Goal: Communication & Community: Answer question/provide support

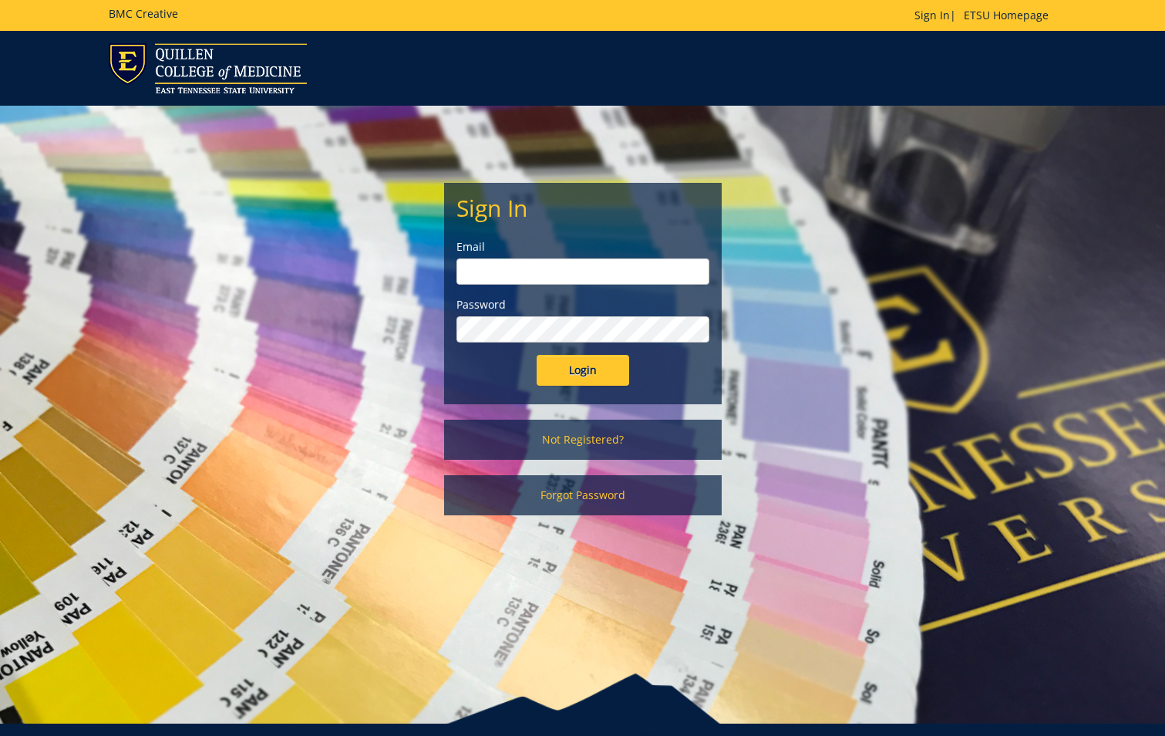
click at [583, 279] on input "email" at bounding box center [583, 271] width 253 height 26
type input "[EMAIL_ADDRESS][DOMAIN_NAME]"
click at [537, 355] on input "Login" at bounding box center [583, 370] width 93 height 31
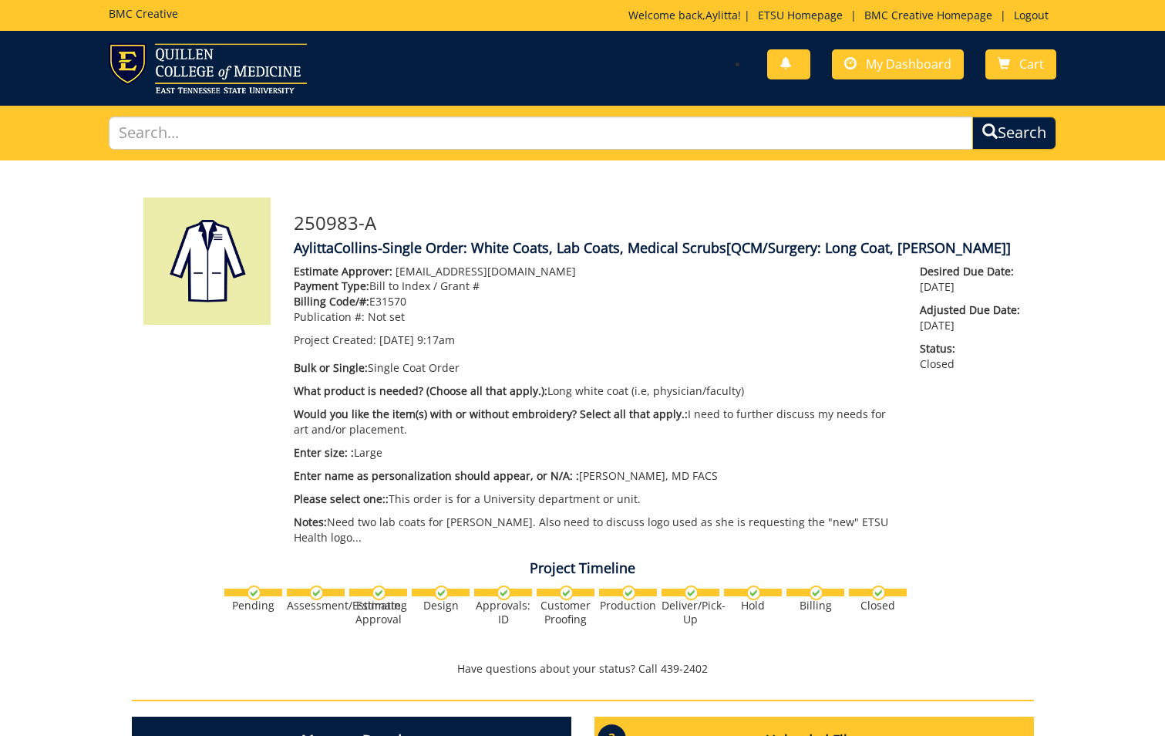
scroll to position [1192, 0]
click at [915, 62] on span "My Dashboard" at bounding box center [909, 64] width 86 height 17
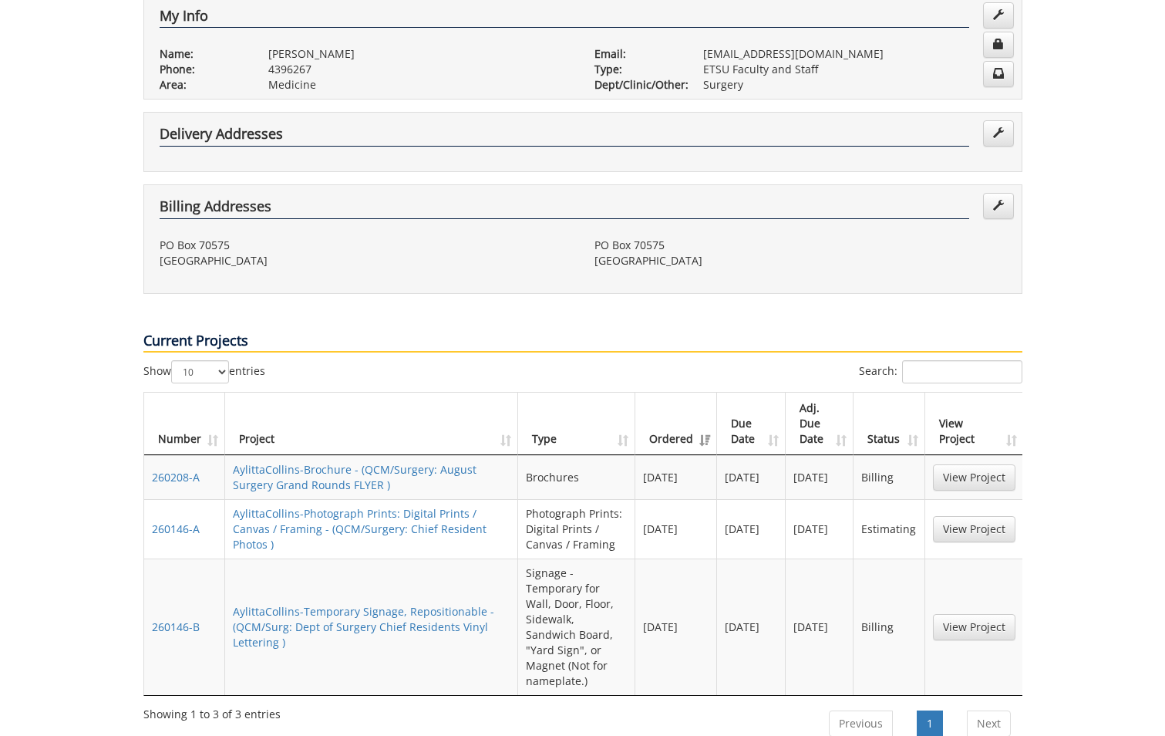
scroll to position [386, 0]
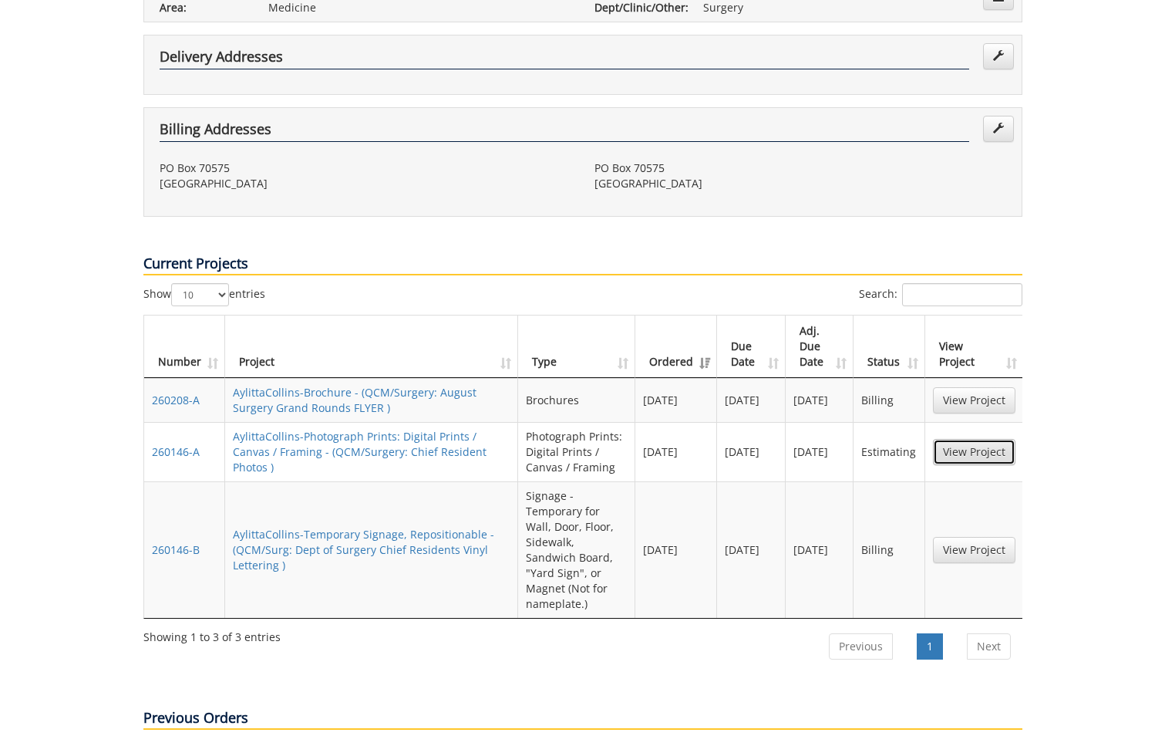
click at [969, 439] on link "View Project" at bounding box center [974, 452] width 83 height 26
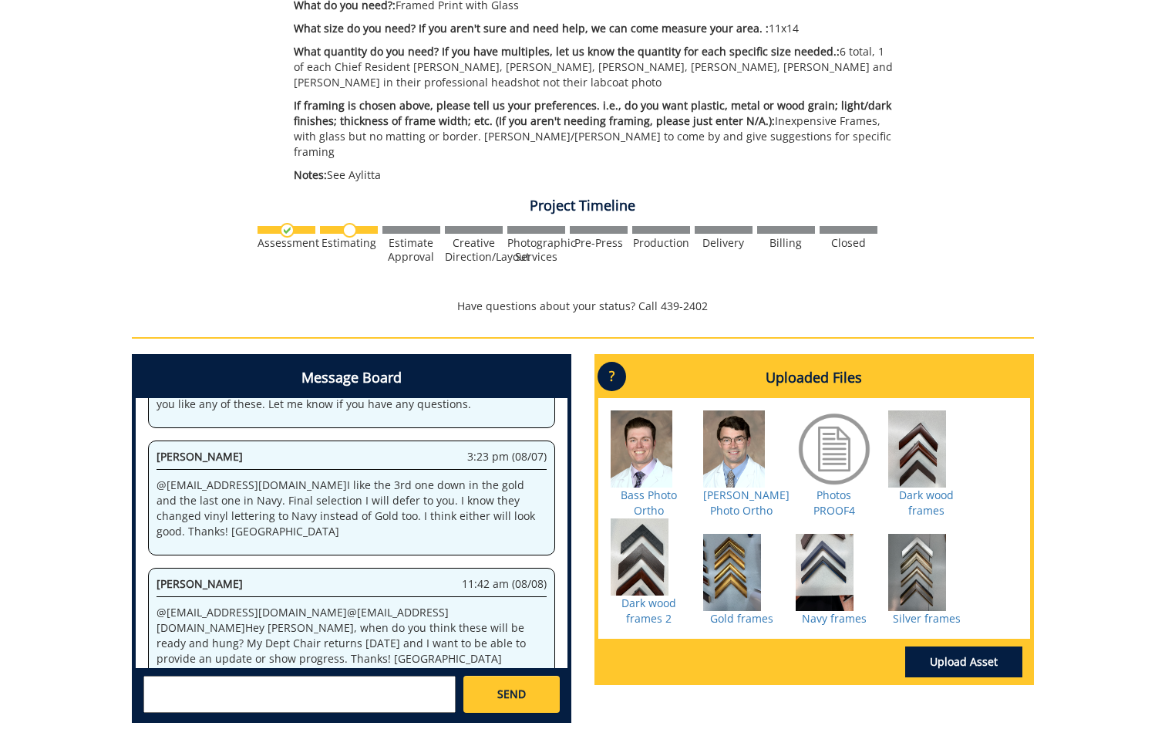
scroll to position [463, 0]
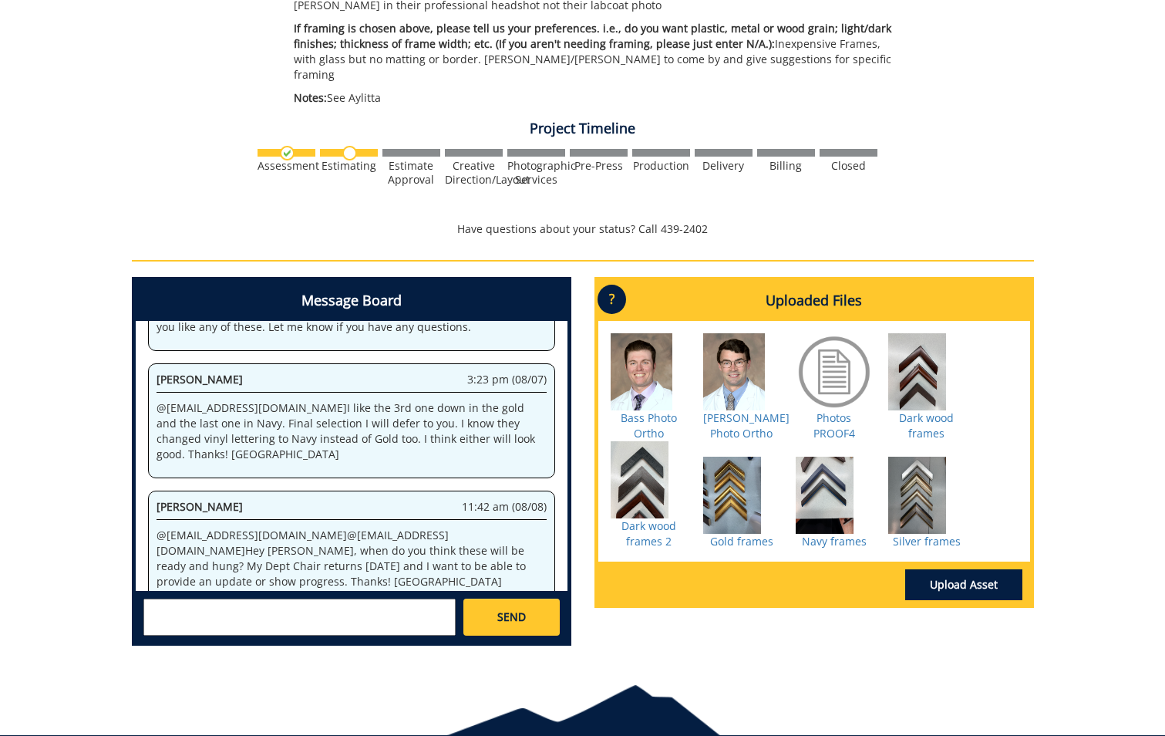
click at [332, 598] on textarea at bounding box center [299, 616] width 312 height 37
type textarea "@[EMAIL_ADDRESS][DOMAIN_NAME] @[EMAIL_ADDRESS][DOMAIN_NAME] Hey, Happy [DATE]! …"
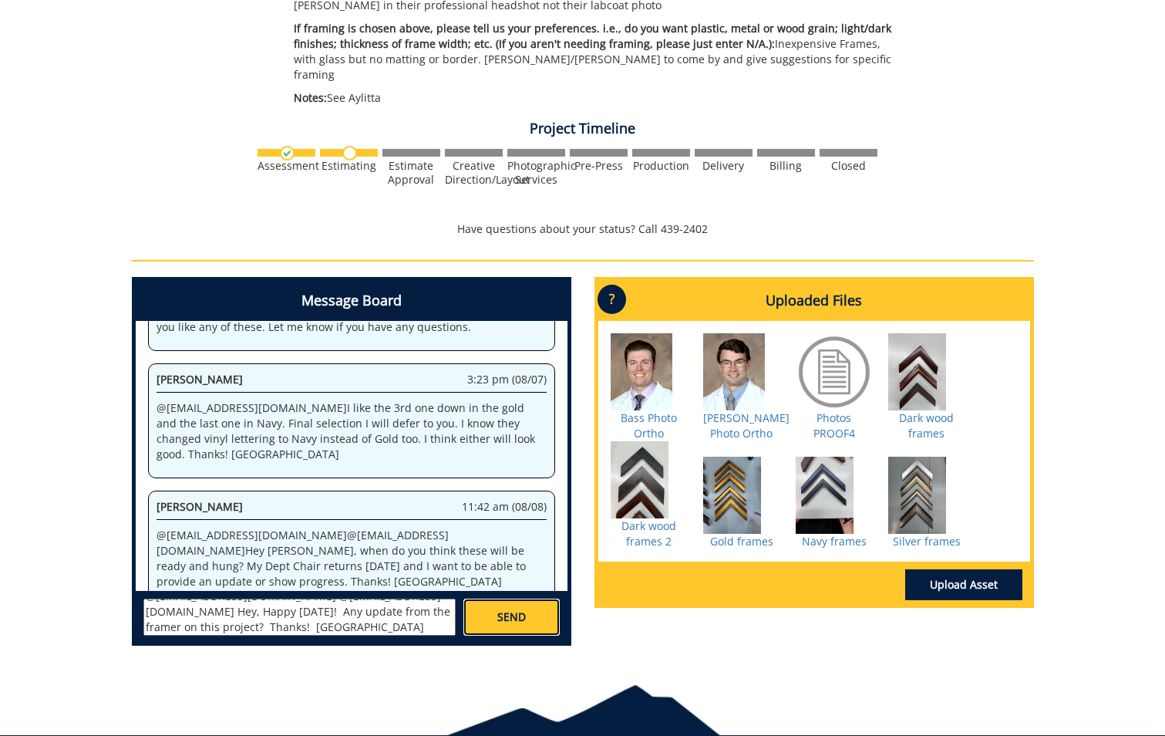
click at [515, 609] on span "SEND" at bounding box center [511, 616] width 29 height 15
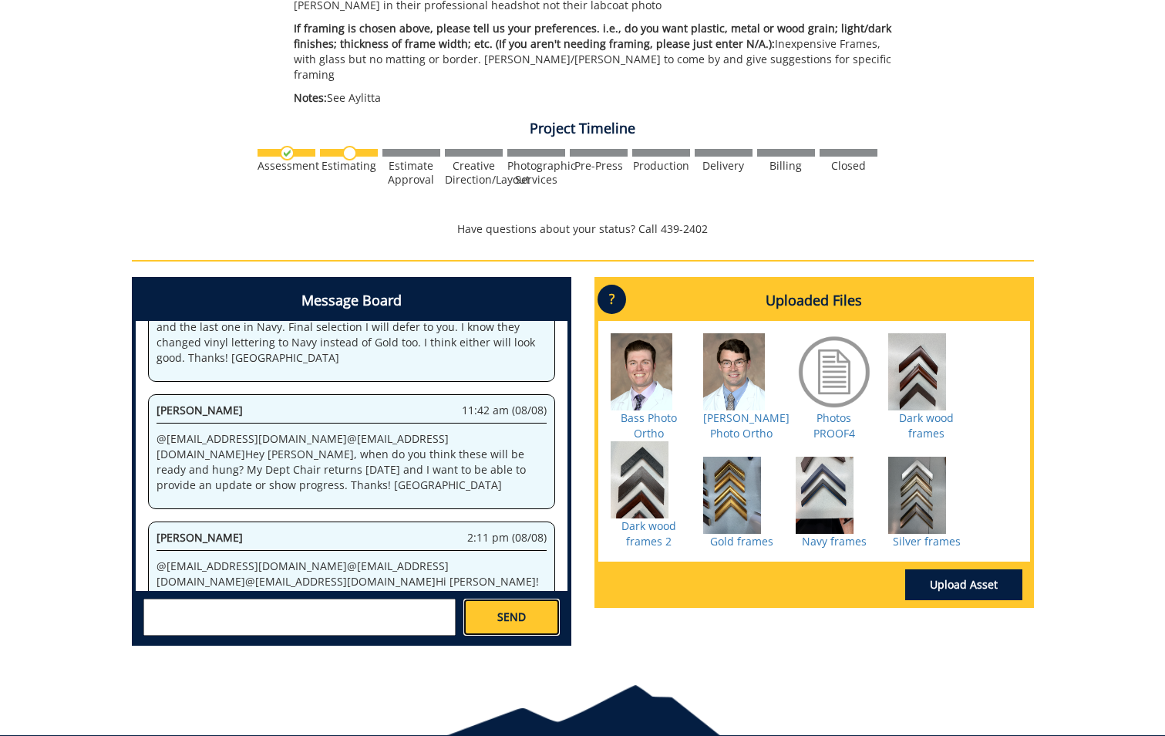
scroll to position [0, 0]
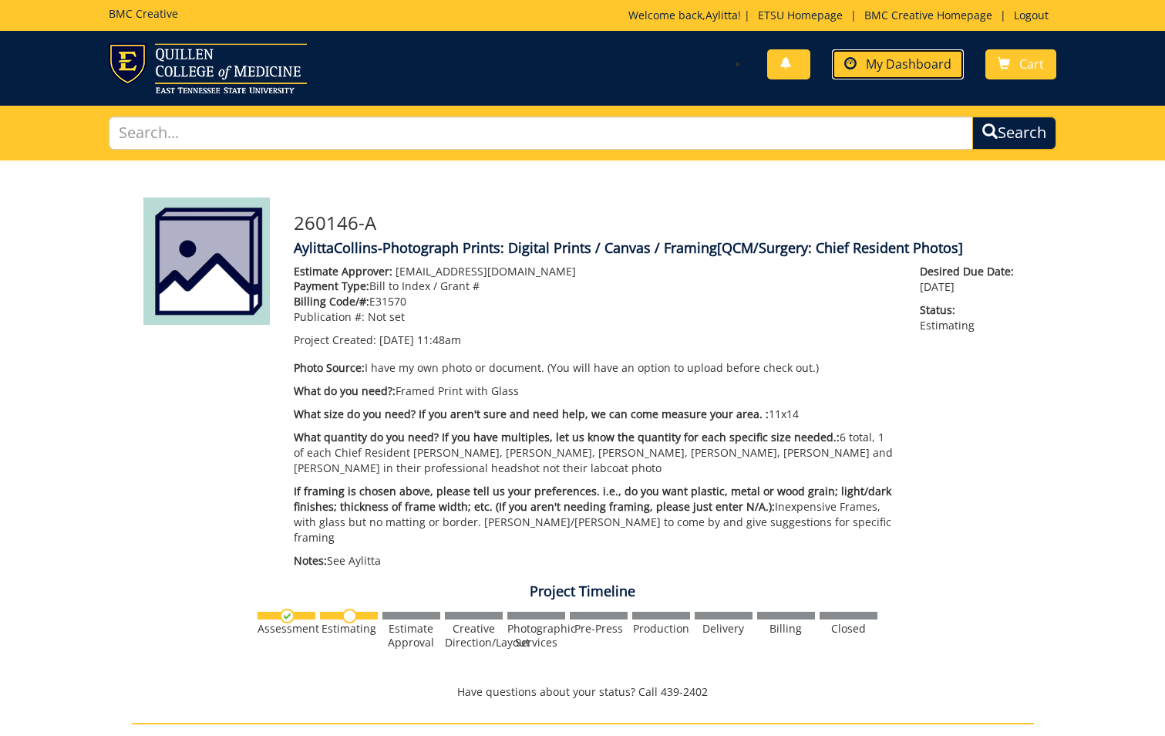
click at [888, 60] on span "My Dashboard" at bounding box center [909, 64] width 86 height 17
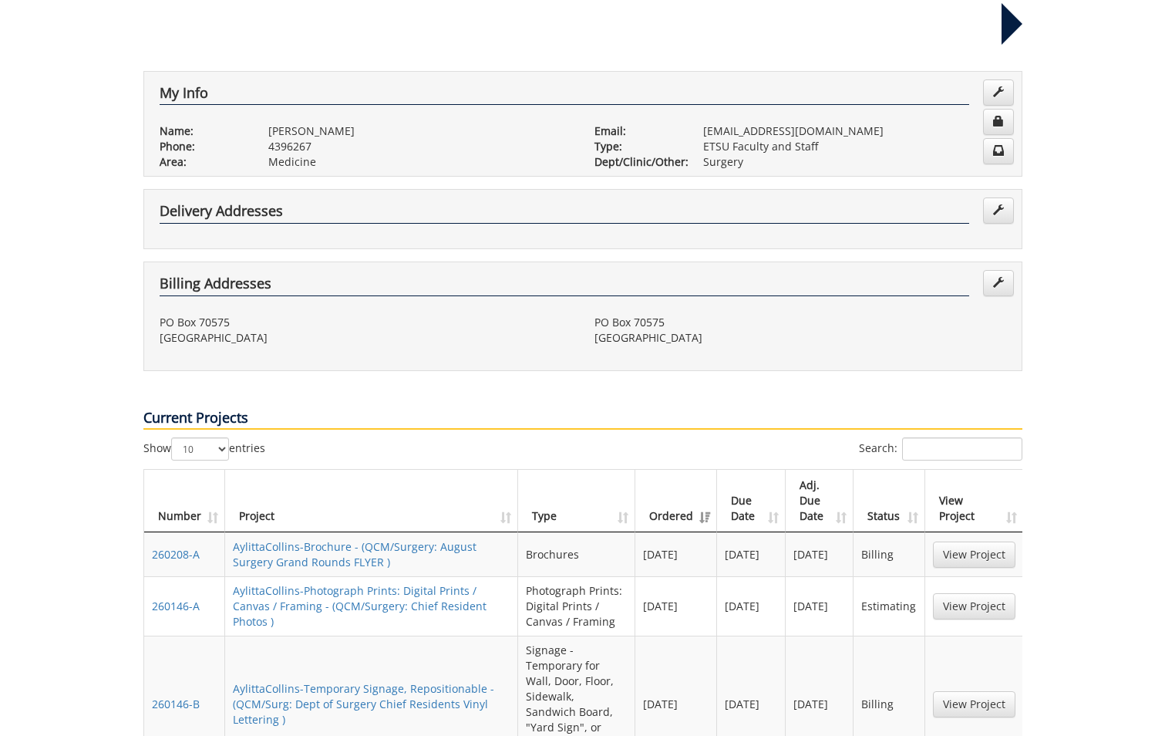
scroll to position [386, 0]
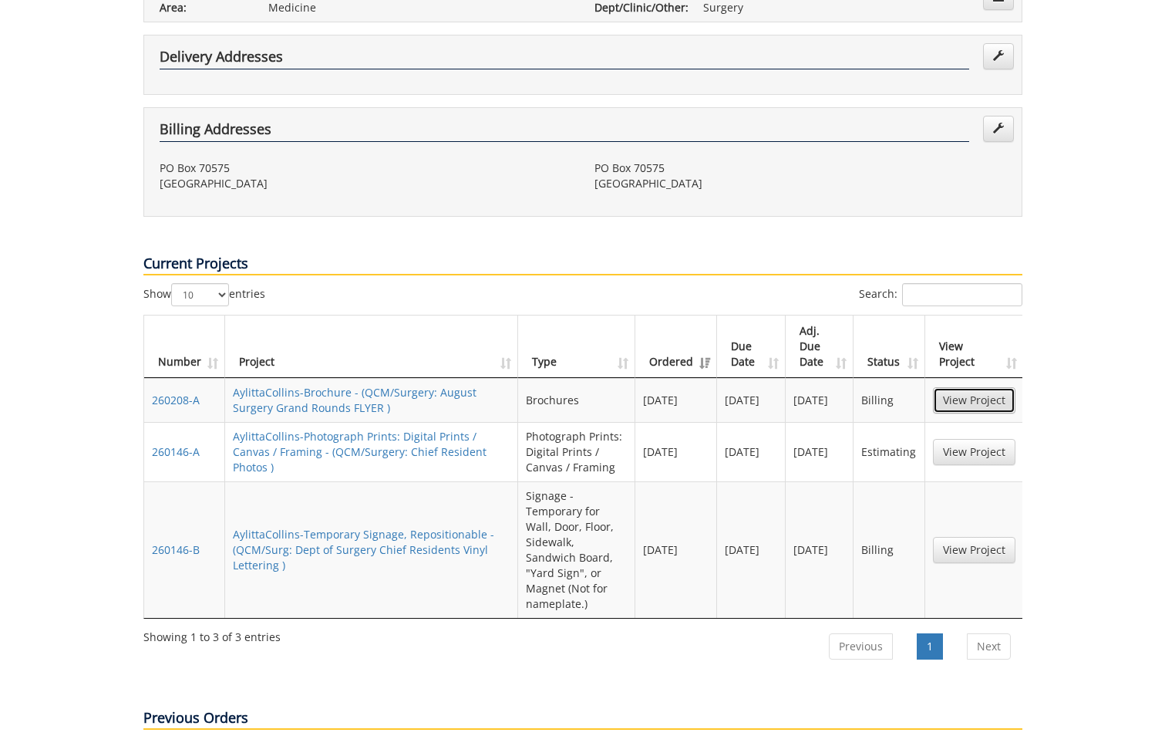
click at [957, 387] on link "View Project" at bounding box center [974, 400] width 83 height 26
